Goal: Task Accomplishment & Management: Complete application form

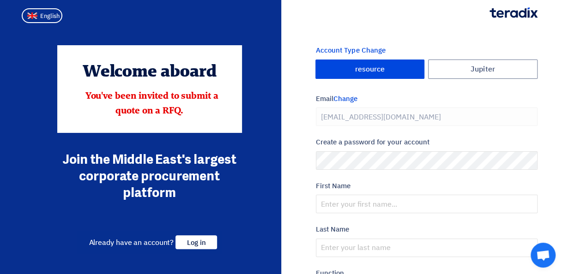
type input "[PHONE_NUMBER]"
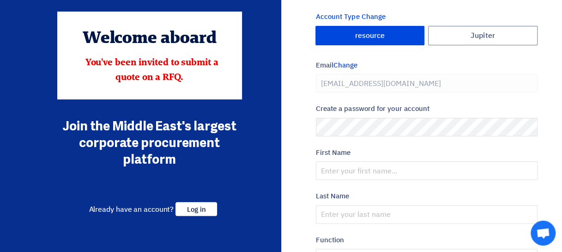
scroll to position [34, 0]
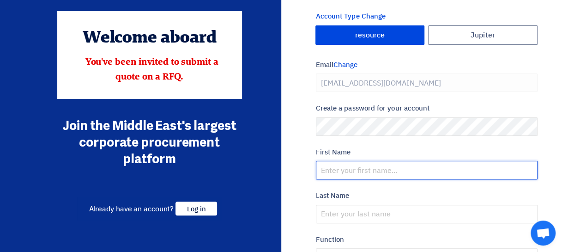
click at [346, 168] on input "text" at bounding box center [427, 170] width 222 height 18
type input "Anjala"
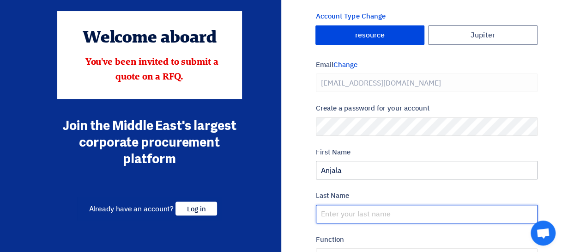
type input "John Mathew"
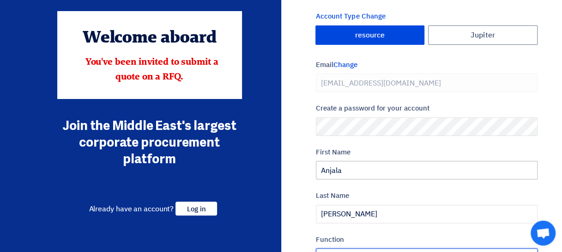
type input "Director"
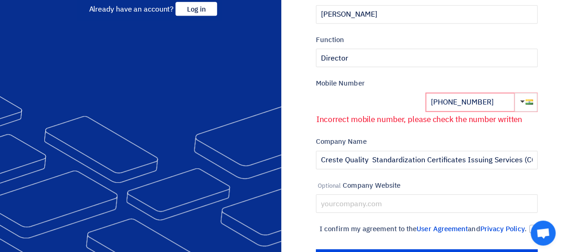
scroll to position [237, 0]
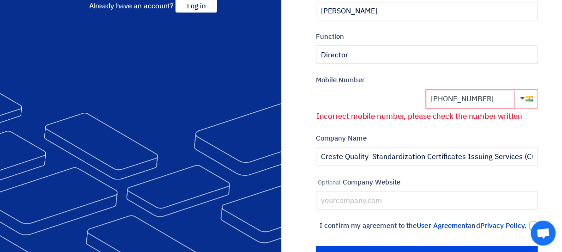
click at [494, 101] on input "+91 568318369" at bounding box center [470, 99] width 89 height 18
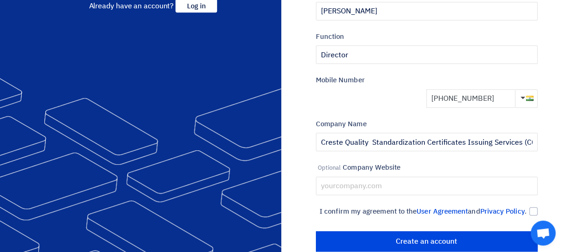
scroll to position [265, 0]
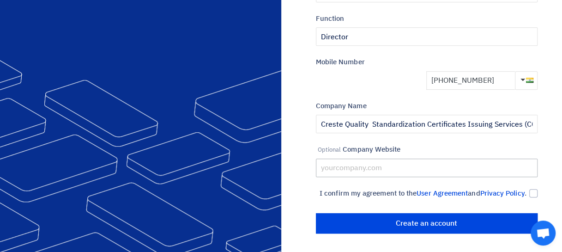
type input "+91 8089952525"
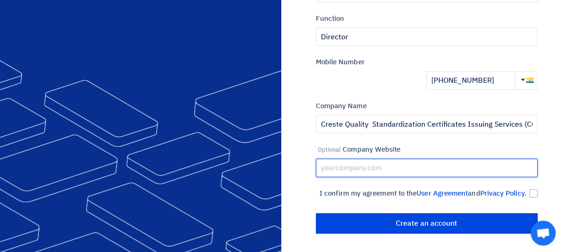
click at [388, 159] on input "text" at bounding box center [427, 167] width 222 height 18
type input "www.crestecert.com"
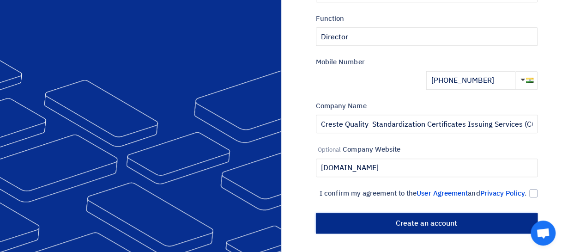
click at [412, 221] on input "أنشئ حساب" at bounding box center [427, 223] width 222 height 20
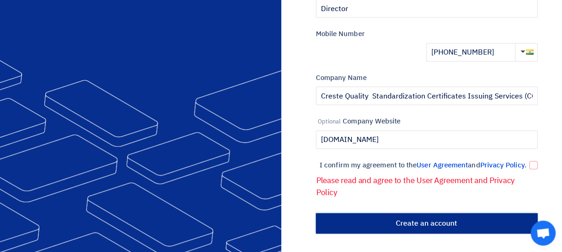
scroll to position [293, 0]
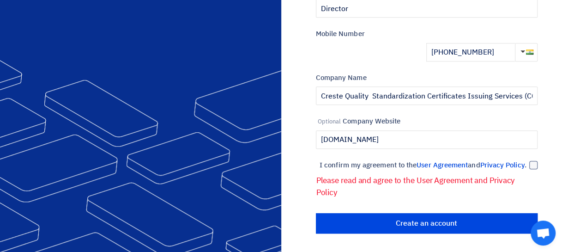
click at [535, 161] on div at bounding box center [533, 165] width 8 height 8
click at [526, 160] on input "I confirm my agreement to the User Agreement and Privacy Policy ." at bounding box center [416, 169] width 222 height 18
checkbox input "true"
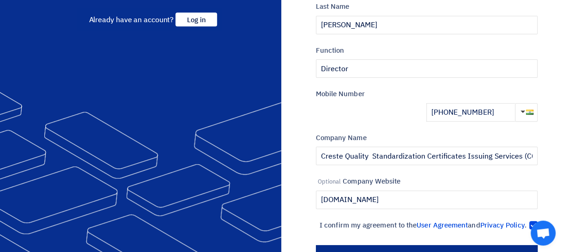
scroll to position [265, 0]
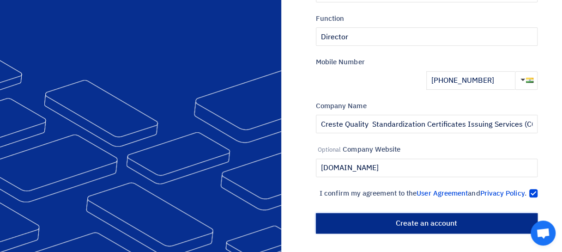
click at [420, 227] on input "أنشئ حساب" at bounding box center [427, 223] width 222 height 20
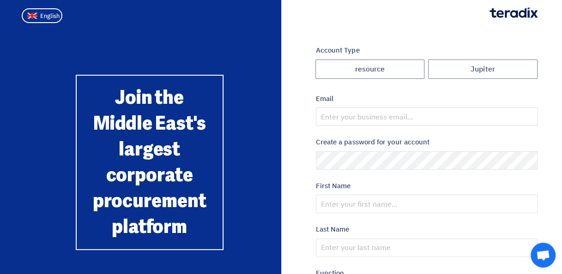
click at [150, 48] on div "Join the Middle East's largest corporate procurement platform Already have an a…" at bounding box center [149, 266] width 263 height 443
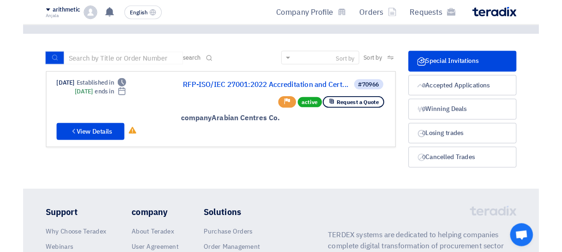
scroll to position [36, 0]
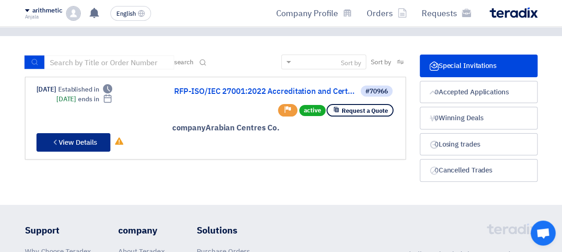
click at [90, 141] on font "View Details" at bounding box center [78, 142] width 38 height 10
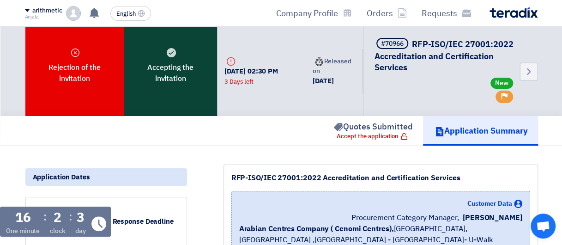
click at [168, 82] on font "Accepting the invitation" at bounding box center [170, 73] width 69 height 22
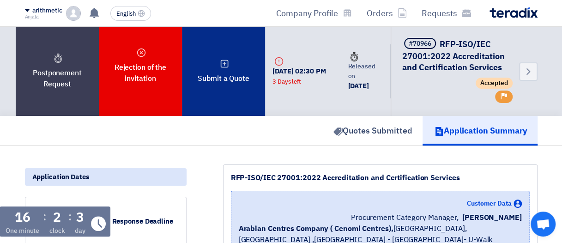
click at [228, 67] on use at bounding box center [225, 64] width 8 height 8
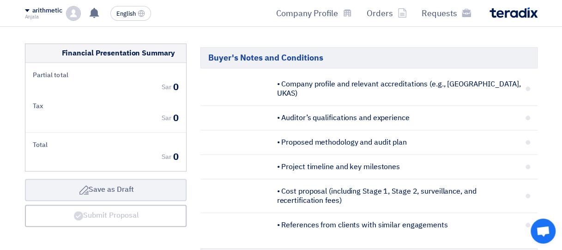
scroll to position [228, 0]
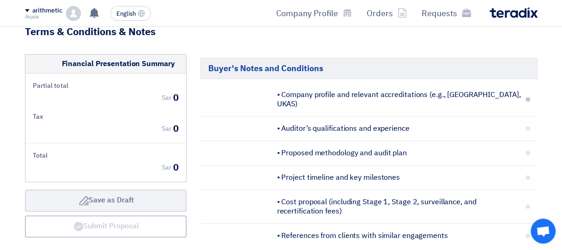
click at [525, 97] on span at bounding box center [527, 99] width 5 height 5
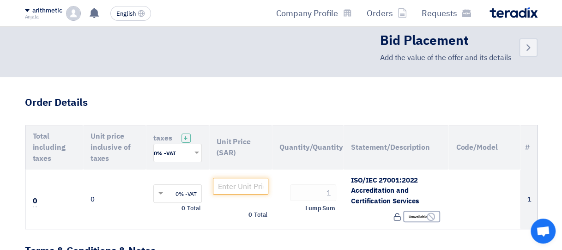
scroll to position [0, 0]
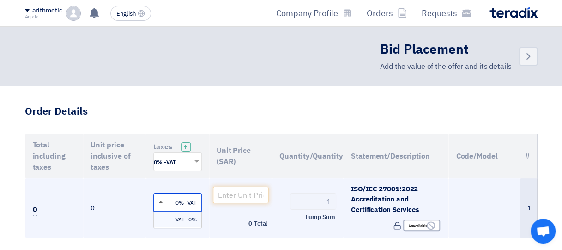
click at [161, 203] on span at bounding box center [160, 202] width 5 height 2
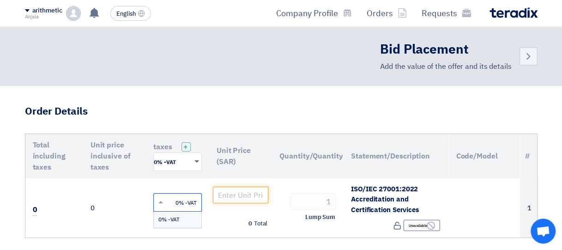
click at [197, 161] on div "'Select taxes... 0% -VAT ×" at bounding box center [177, 161] width 48 height 18
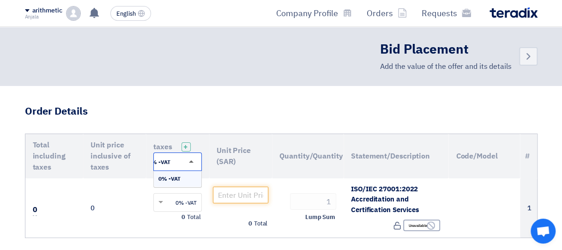
click at [197, 161] on input "text" at bounding box center [186, 162] width 30 height 15
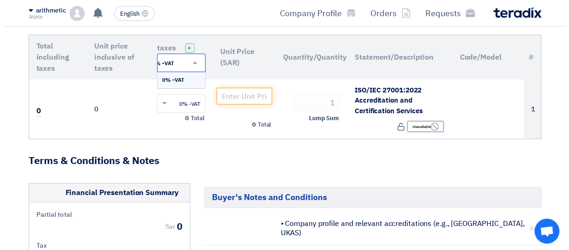
scroll to position [98, 0]
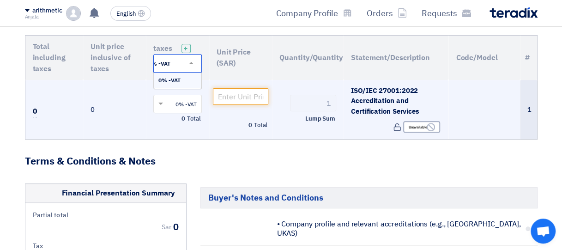
click at [181, 138] on td "0% -VAT × Total 0" at bounding box center [177, 110] width 63 height 60
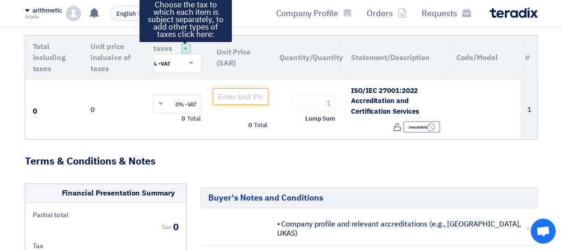
click at [184, 48] on span "+" at bounding box center [185, 48] width 5 height 11
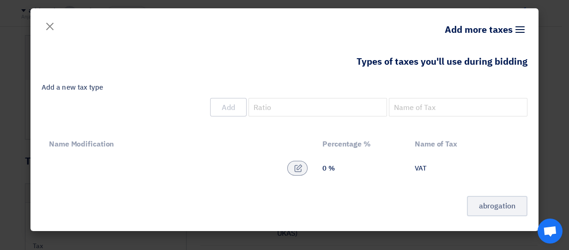
click at [81, 85] on label "Add a new tax type" at bounding box center [285, 87] width 486 height 11
click at [389, 98] on input "Add a new tax type" at bounding box center [458, 107] width 138 height 18
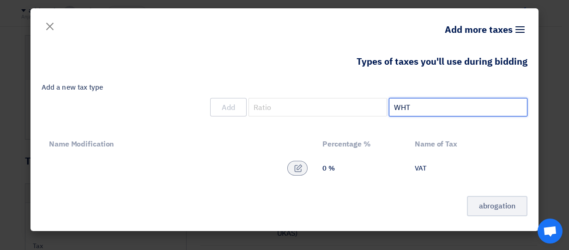
type input "WHT"
click at [395, 193] on div "Types of taxes you'll use during bidding Add a new tax type WHT Add Name of Tax…" at bounding box center [284, 141] width 508 height 180
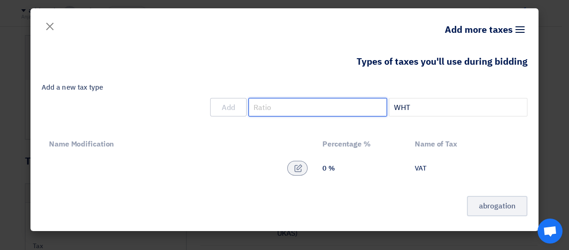
click at [278, 109] on input "number" at bounding box center [317, 107] width 138 height 18
click at [325, 170] on div "0 %" at bounding box center [361, 168] width 78 height 8
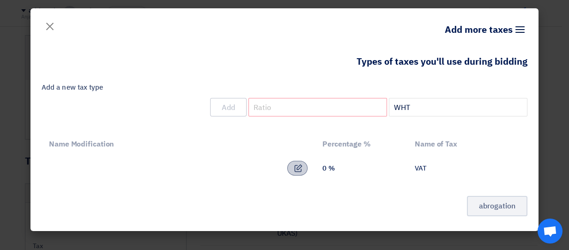
click at [295, 168] on use at bounding box center [299, 168] width 8 height 8
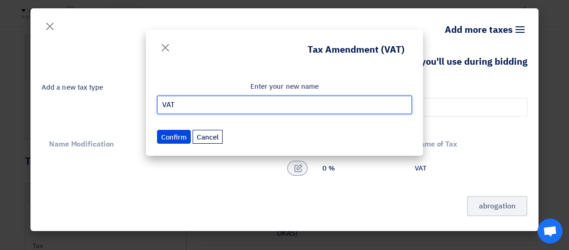
click at [234, 105] on input "VAT" at bounding box center [284, 105] width 255 height 18
type input "V"
type input "WHT"
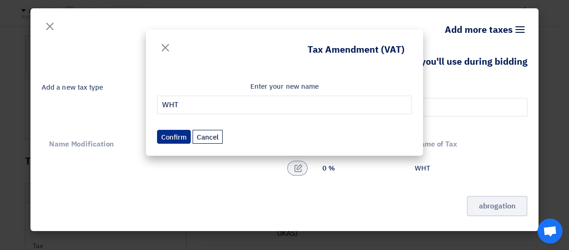
click at [170, 133] on button "Confirm" at bounding box center [174, 137] width 34 height 14
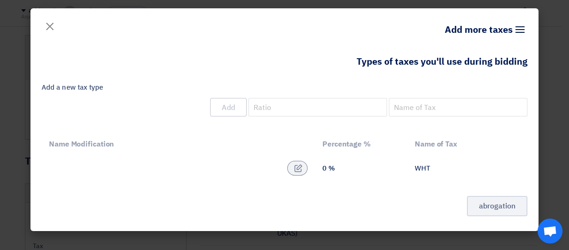
click at [328, 170] on div "0 %" at bounding box center [361, 168] width 78 height 8
click at [299, 168] on use at bounding box center [299, 168] width 8 height 8
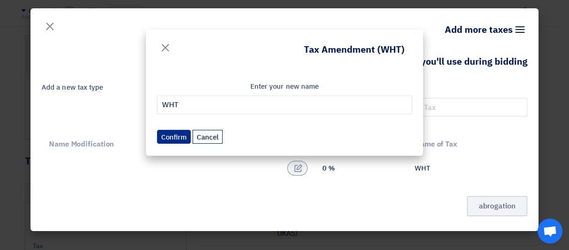
click at [174, 135] on button "Confirm" at bounding box center [174, 137] width 34 height 14
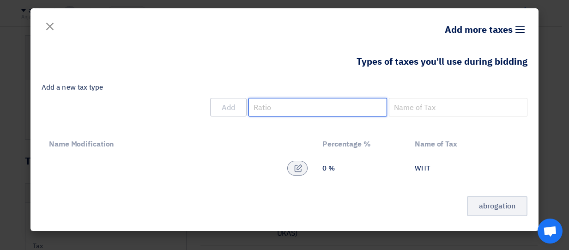
click at [269, 113] on input "number" at bounding box center [317, 107] width 138 height 18
type input "5"
click at [267, 180] on td at bounding box center [178, 168] width 273 height 26
click at [266, 108] on input "5" at bounding box center [317, 107] width 138 height 18
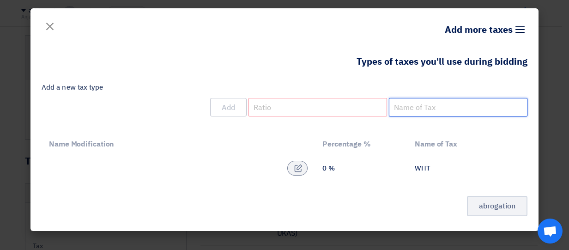
click at [413, 107] on input "Add a new tax type" at bounding box center [458, 107] width 138 height 18
type input "WHT"
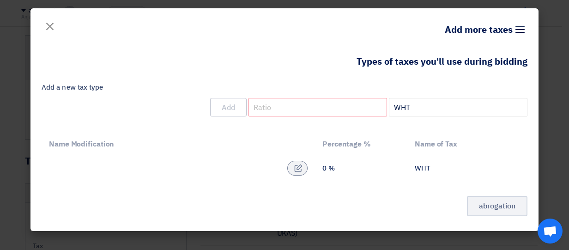
click at [393, 146] on th "Percentage %" at bounding box center [361, 144] width 92 height 22
click at [290, 105] on input "number" at bounding box center [317, 107] width 138 height 18
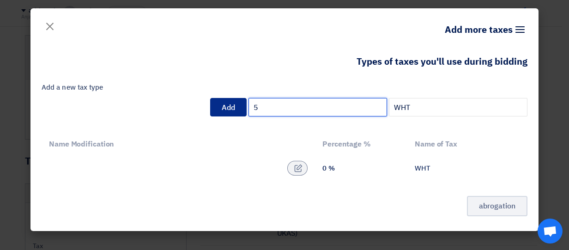
type input "5"
click at [230, 110] on button "Add" at bounding box center [228, 107] width 36 height 18
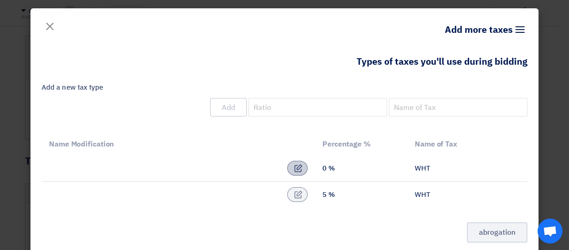
click at [302, 169] on icon at bounding box center [298, 168] width 8 height 8
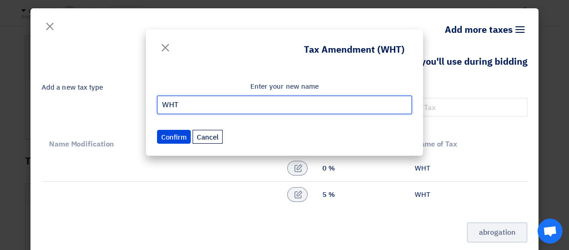
click at [204, 101] on input "WHT" at bounding box center [284, 105] width 255 height 18
type input "W"
type input "VAT"
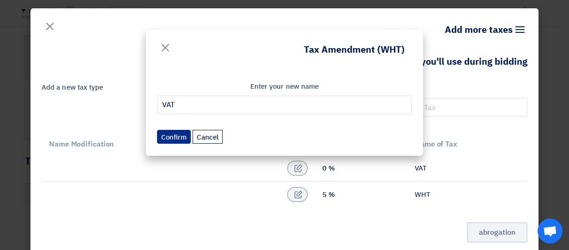
click at [172, 133] on button "Confirm" at bounding box center [174, 137] width 34 height 14
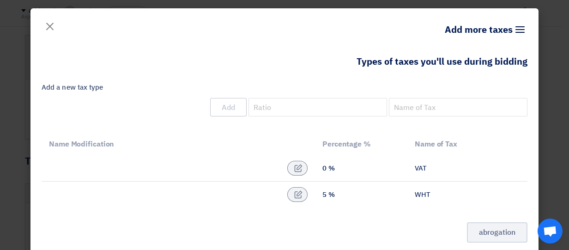
scroll to position [14, 0]
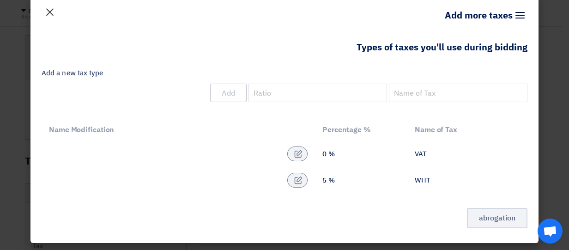
click at [53, 12] on span "×" at bounding box center [49, 12] width 11 height 28
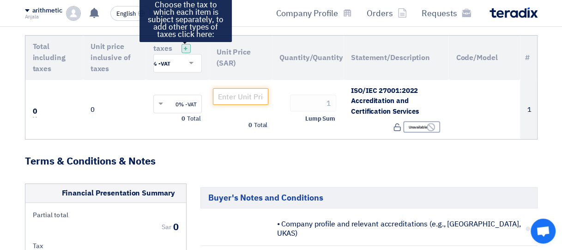
click at [186, 44] on span "+" at bounding box center [185, 48] width 5 height 11
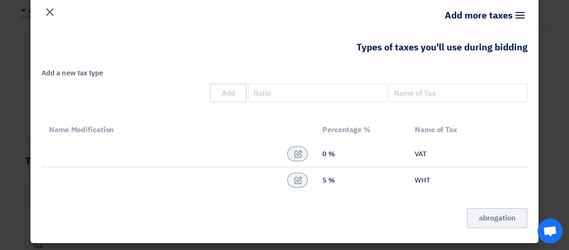
click at [52, 15] on span "×" at bounding box center [49, 12] width 11 height 28
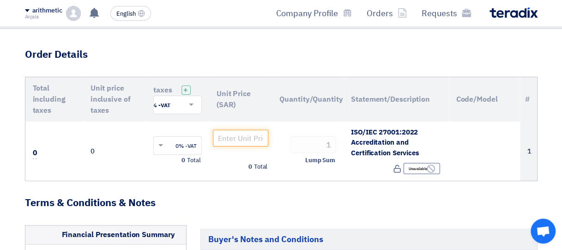
scroll to position [56, 0]
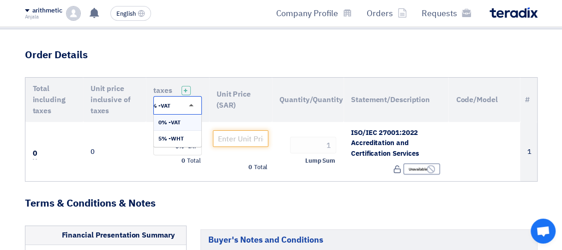
click at [190, 105] on span at bounding box center [191, 105] width 5 height 2
click at [184, 138] on div "5% -WHT" at bounding box center [178, 139] width 48 height 16
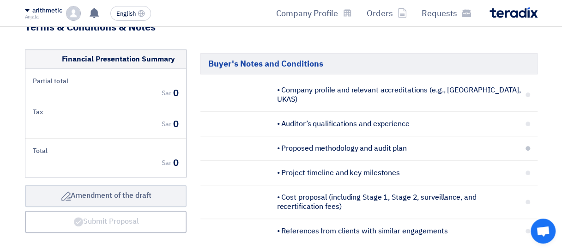
scroll to position [230, 0]
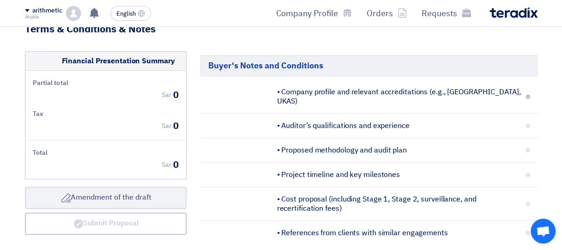
click at [529, 94] on span at bounding box center [527, 96] width 5 height 5
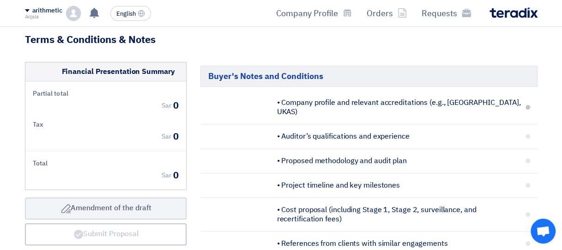
scroll to position [216, 0]
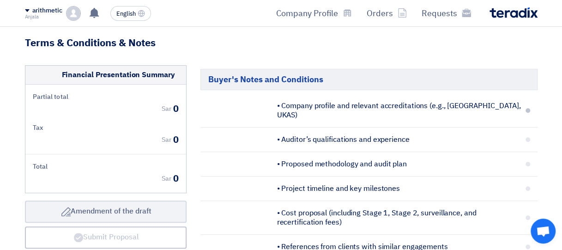
click at [348, 104] on span "• Company profile and relevant accreditations (e.g., IAS, UKAS)" at bounding box center [399, 110] width 244 height 18
click at [526, 108] on span at bounding box center [527, 110] width 5 height 5
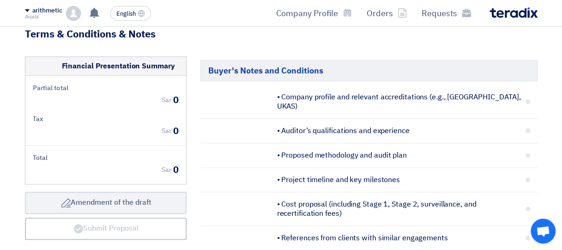
scroll to position [225, 0]
click at [526, 100] on span at bounding box center [527, 102] width 5 height 5
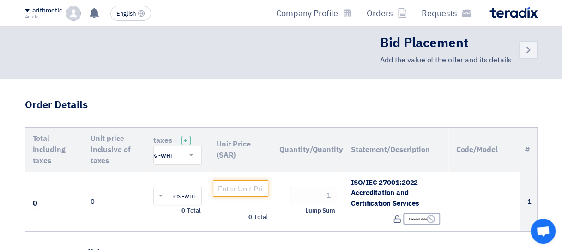
scroll to position [0, 0]
